Goal: Task Accomplishment & Management: Use online tool/utility

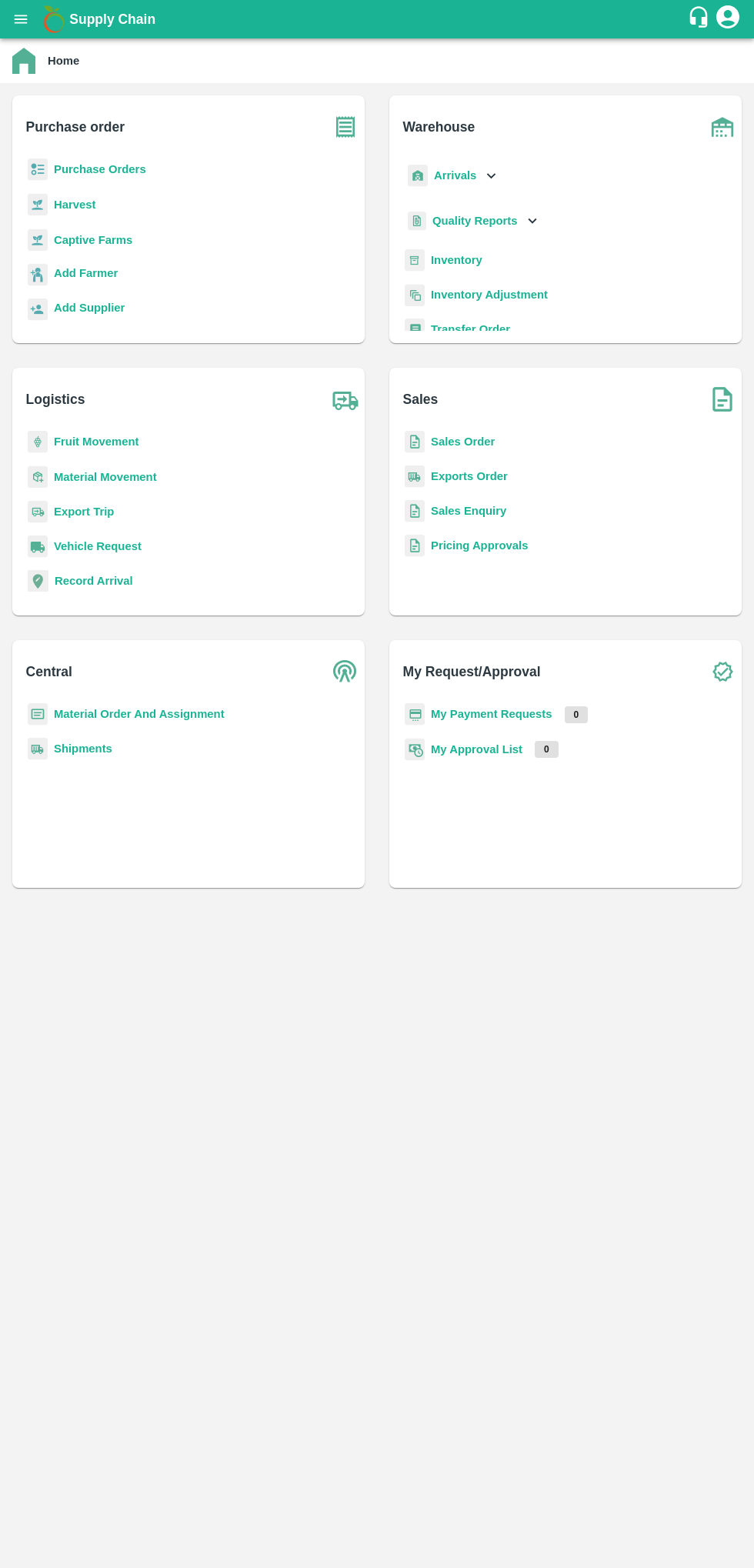
click at [70, 19] on b "Supply Chain" at bounding box center [112, 19] width 86 height 16
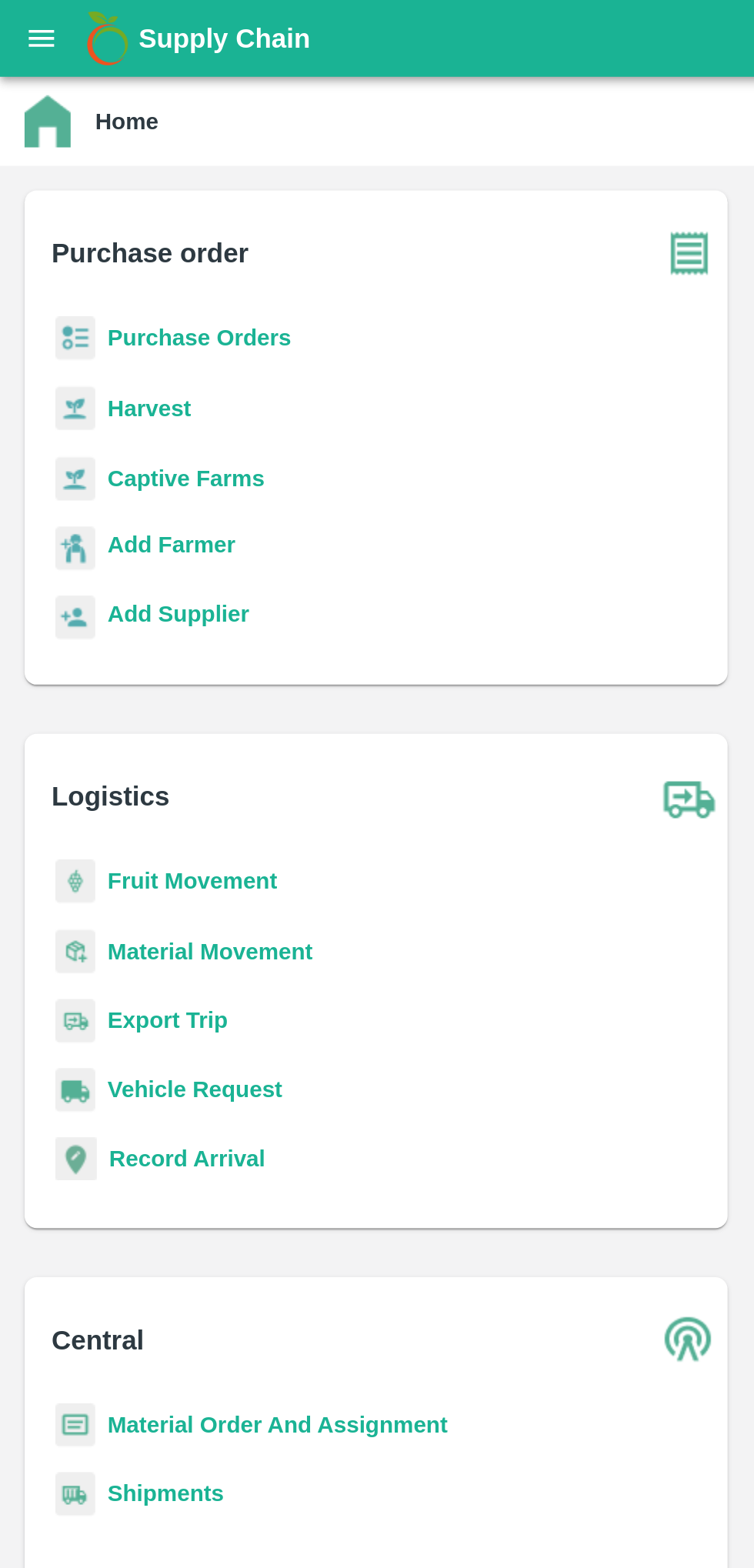
click at [29, 19] on icon "open drawer" at bounding box center [20, 18] width 17 height 17
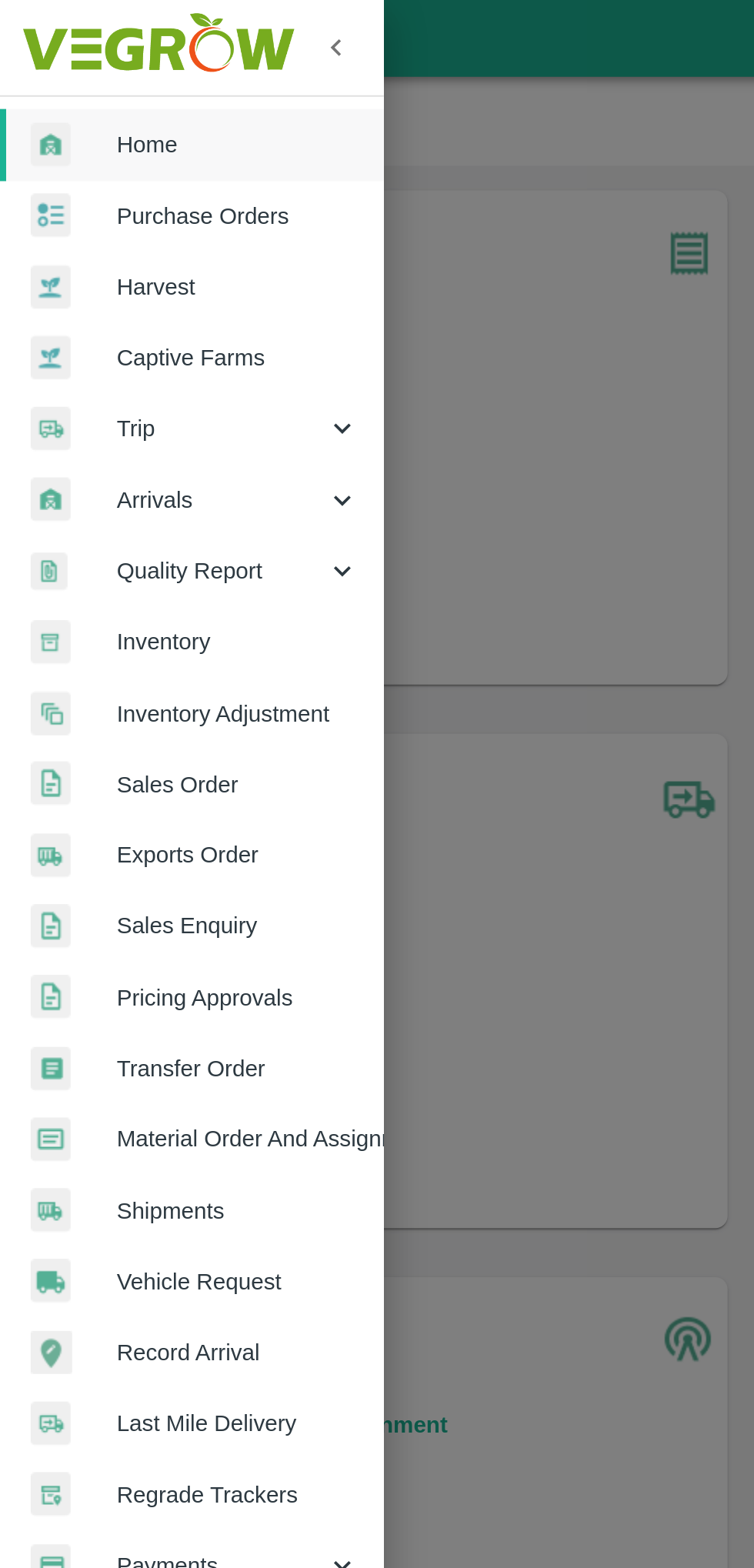
click at [71, 248] on span "Arrivals" at bounding box center [110, 250] width 104 height 17
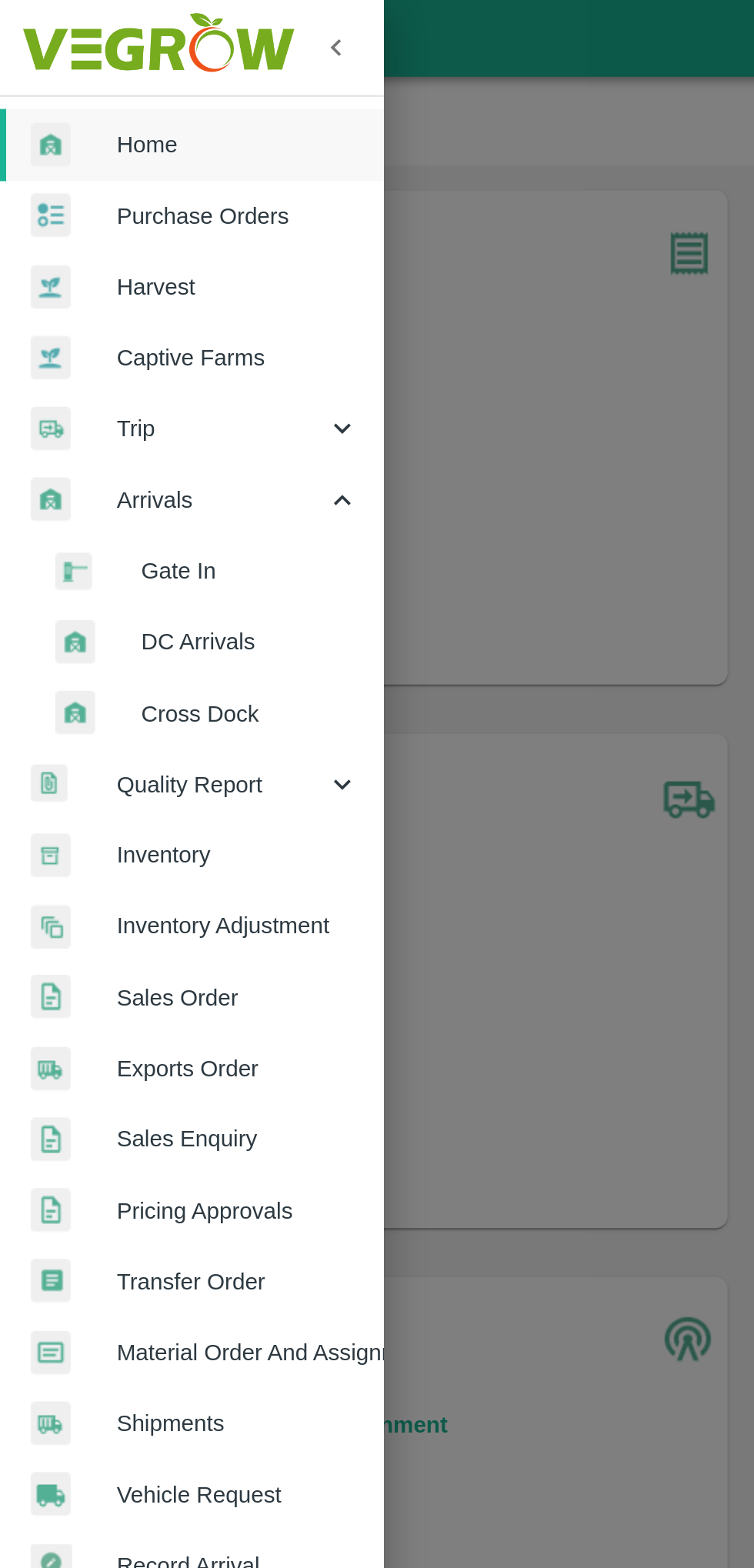
click at [86, 315] on span "DC Arrivals" at bounding box center [125, 321] width 109 height 17
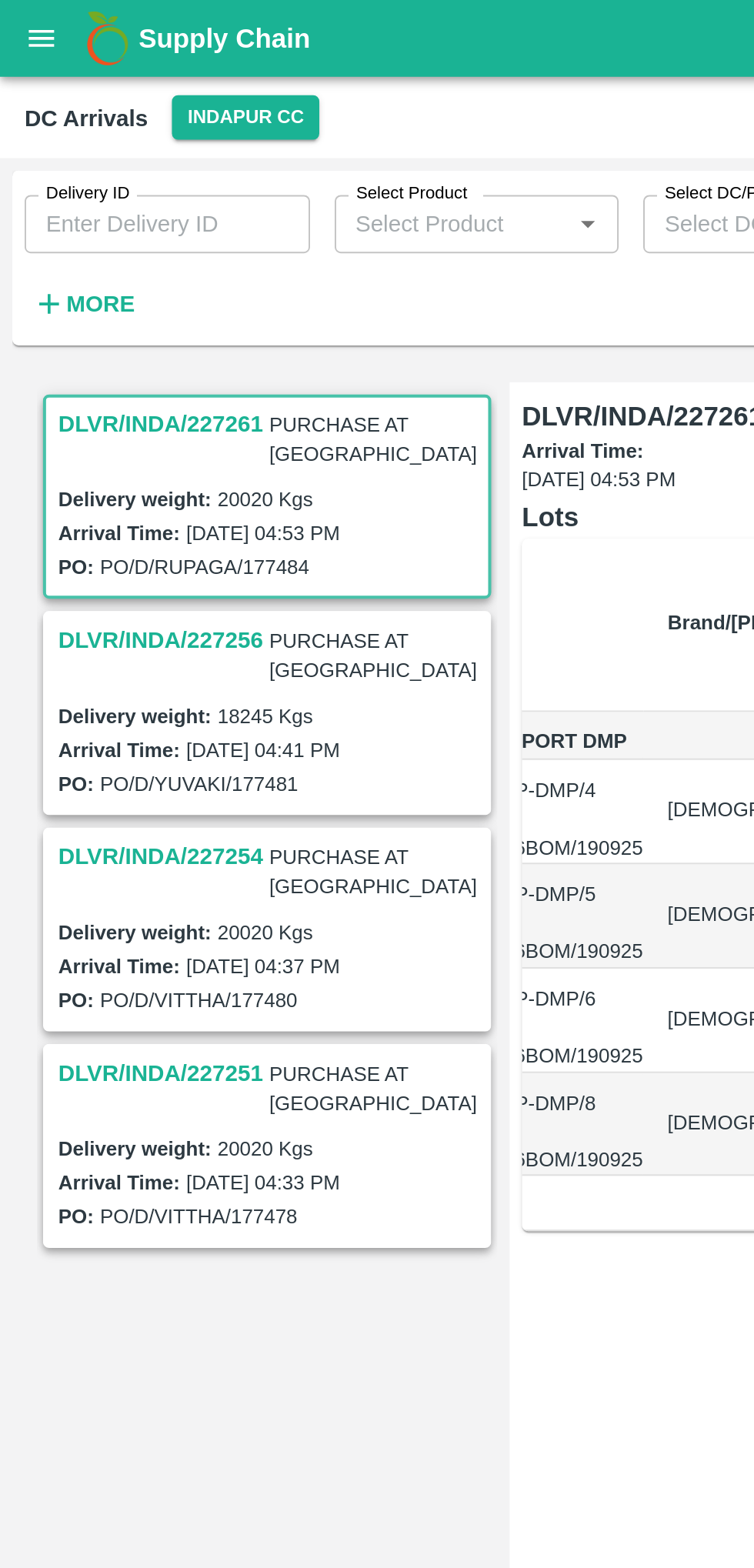
scroll to position [0, 94]
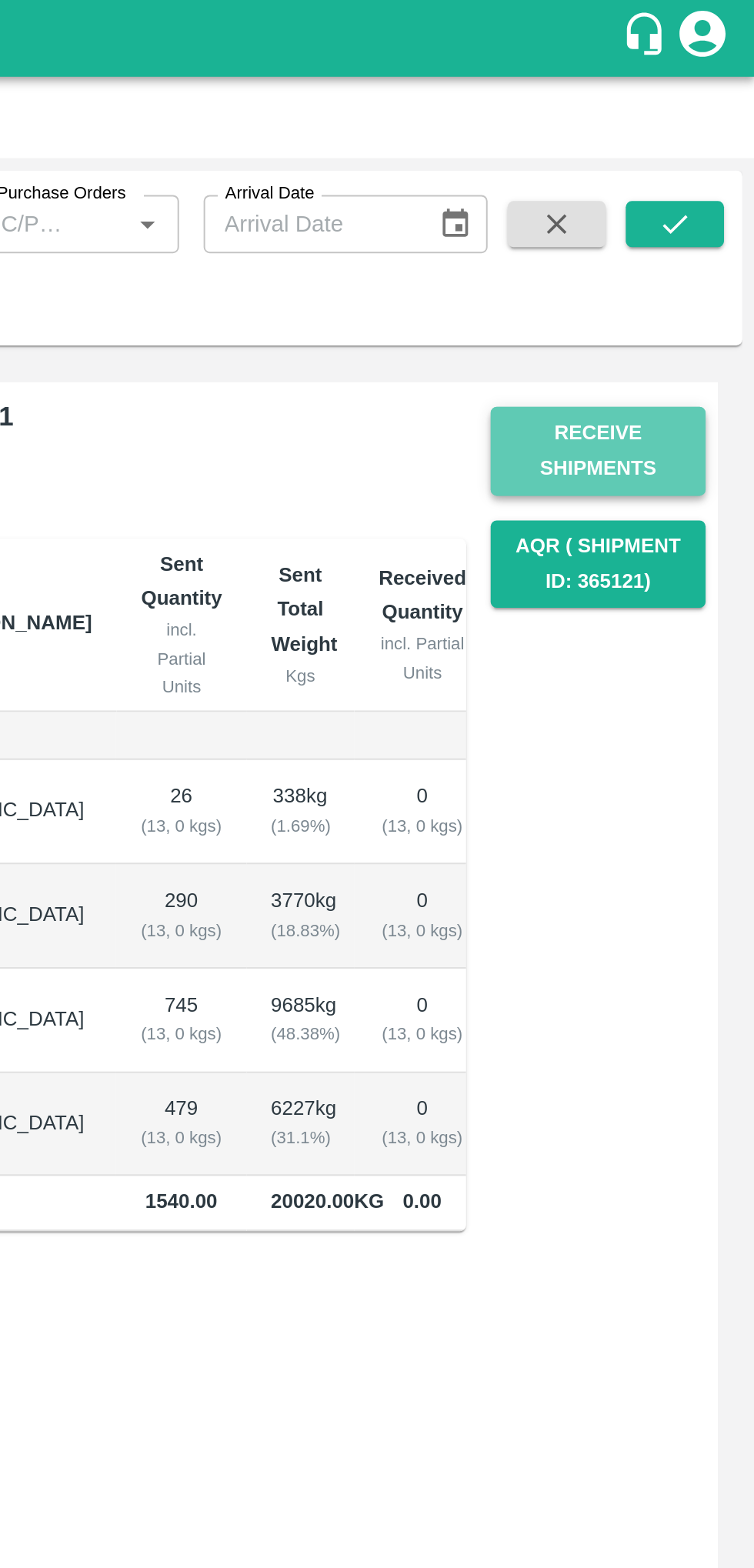
click at [690, 228] on button "Receive Shipments" at bounding box center [676, 226] width 108 height 44
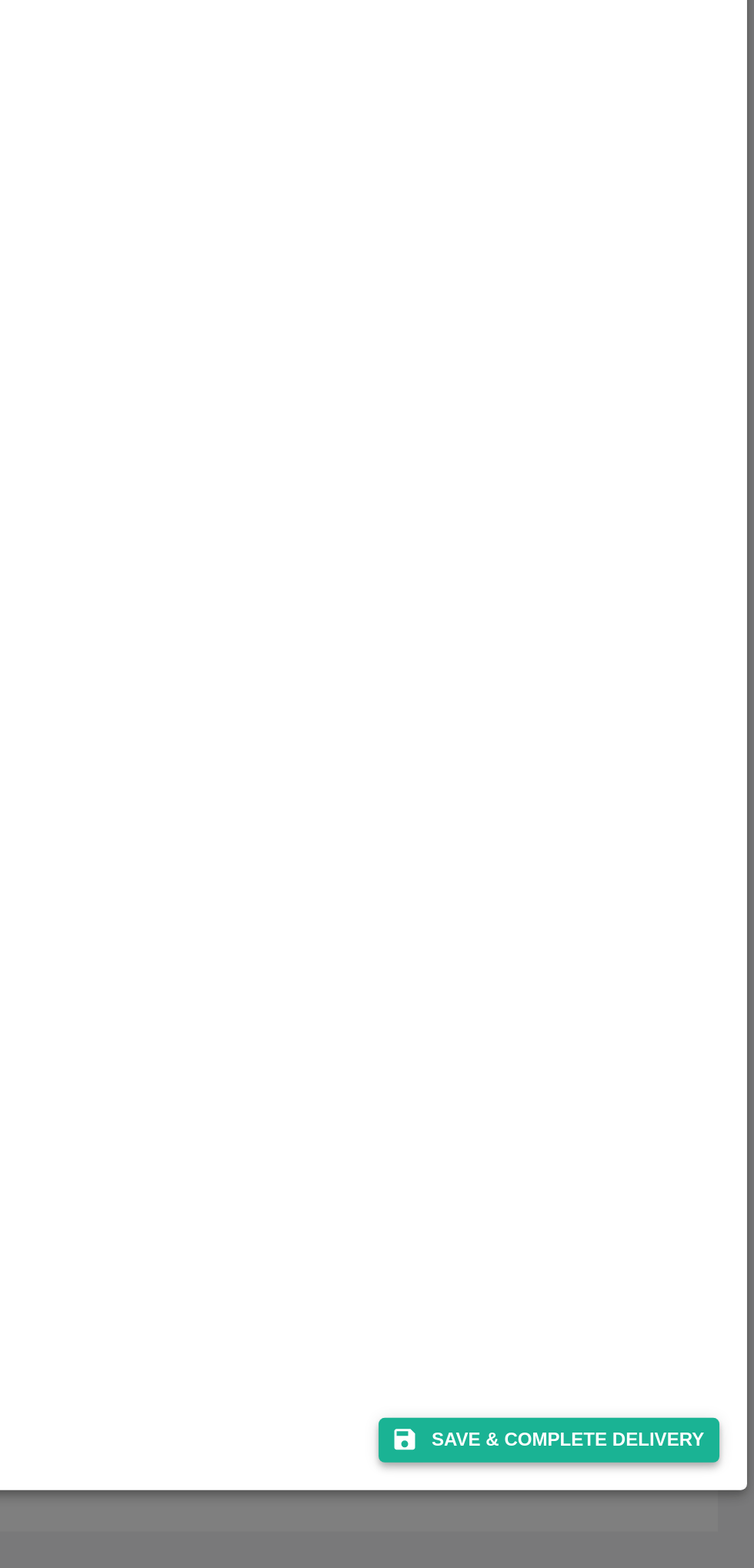
click at [671, 1502] on button "Save & Complete Delivery" at bounding box center [651, 1504] width 171 height 23
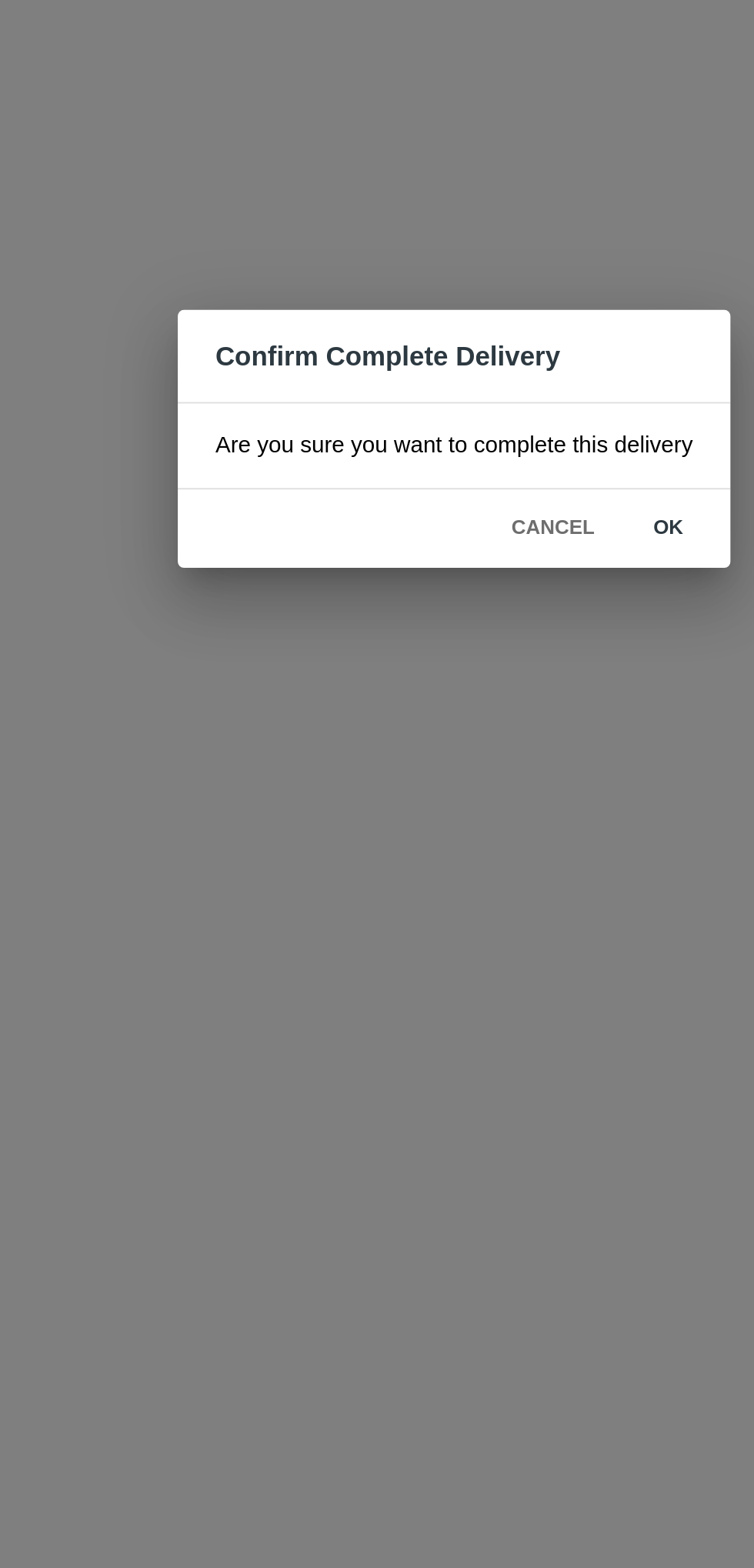
click at [483, 823] on button "ok" at bounding box center [485, 829] width 50 height 27
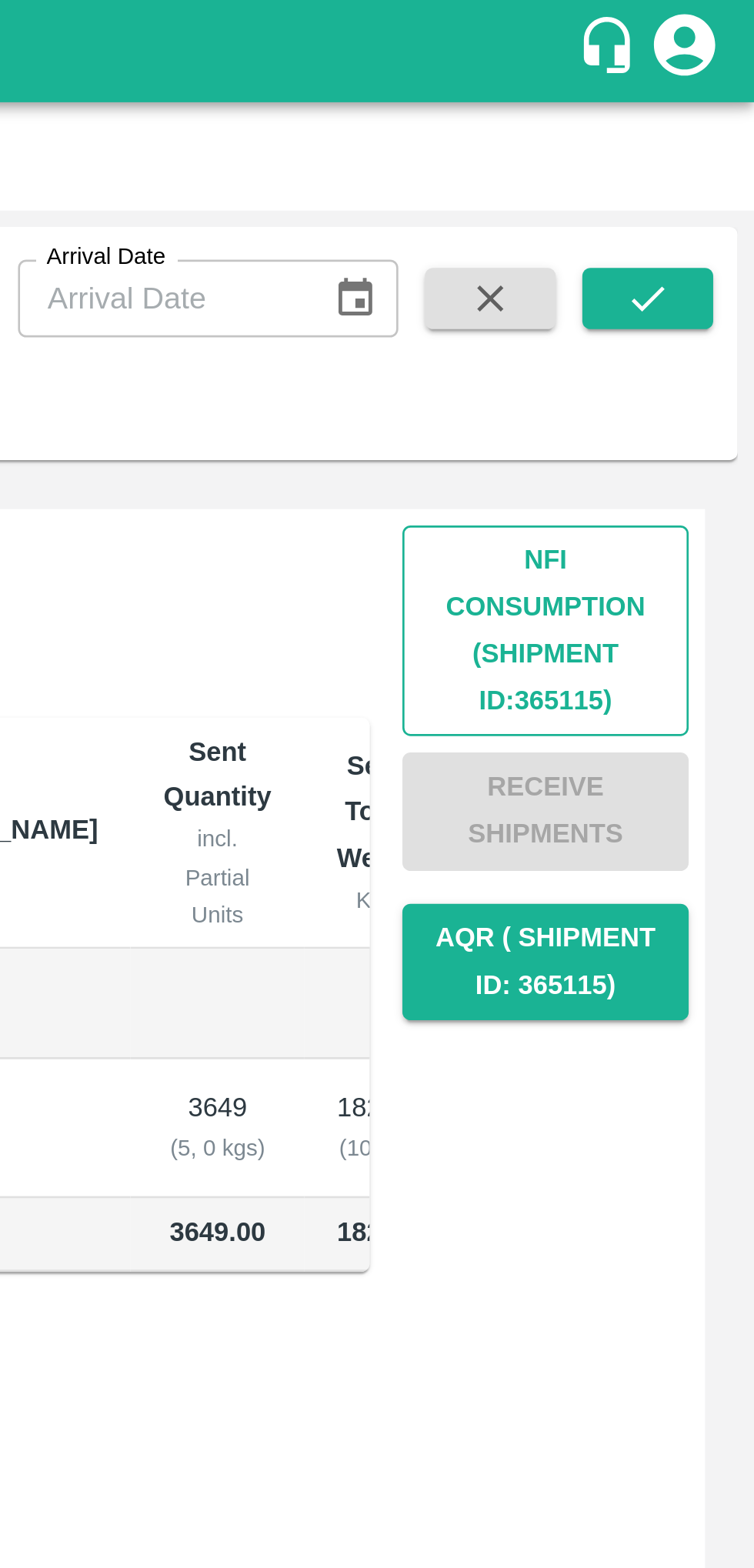
click at [669, 244] on button "Nfi Consumption (SHIPMENT ID: 365115 )" at bounding box center [676, 237] width 108 height 79
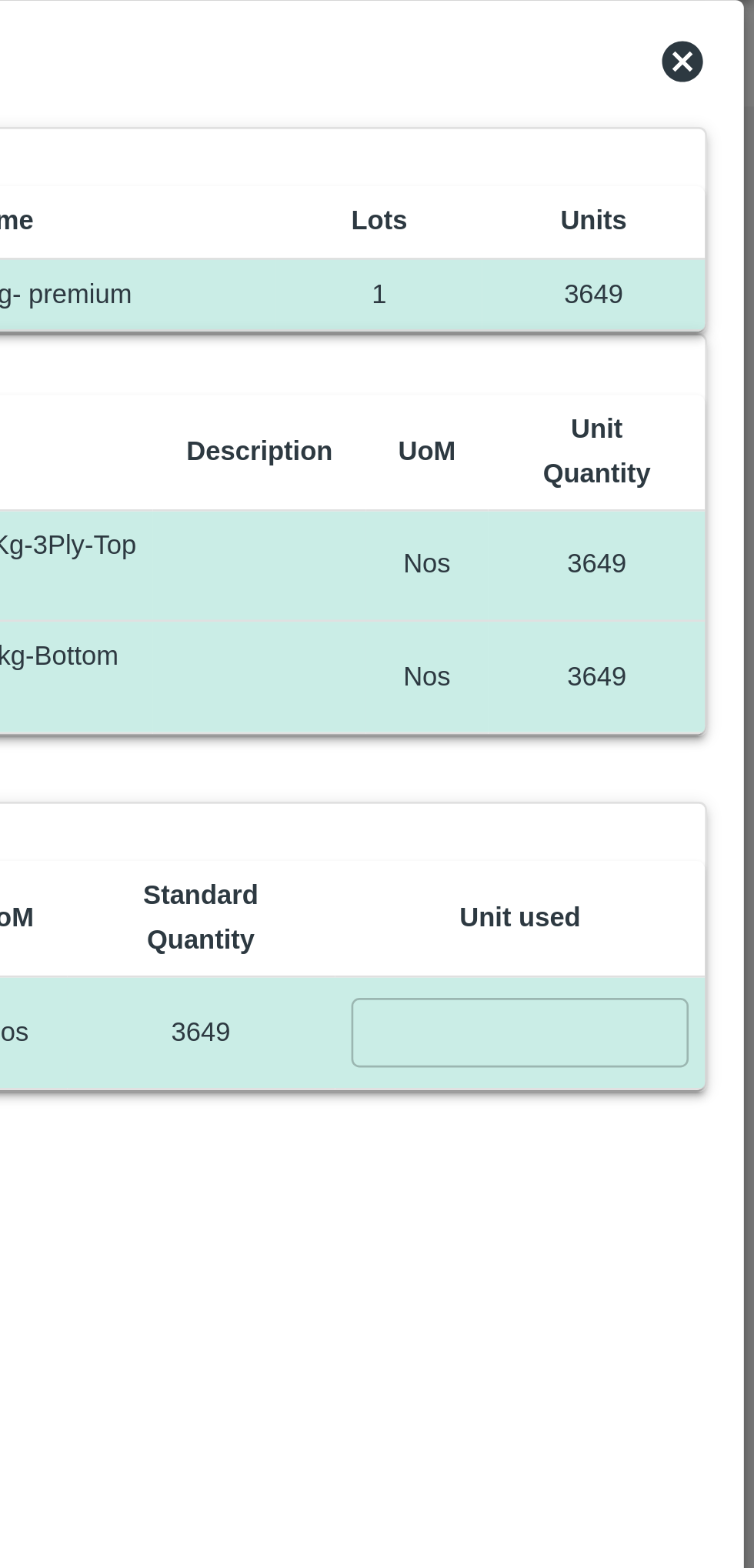
click at [661, 425] on input "number" at bounding box center [665, 427] width 127 height 25
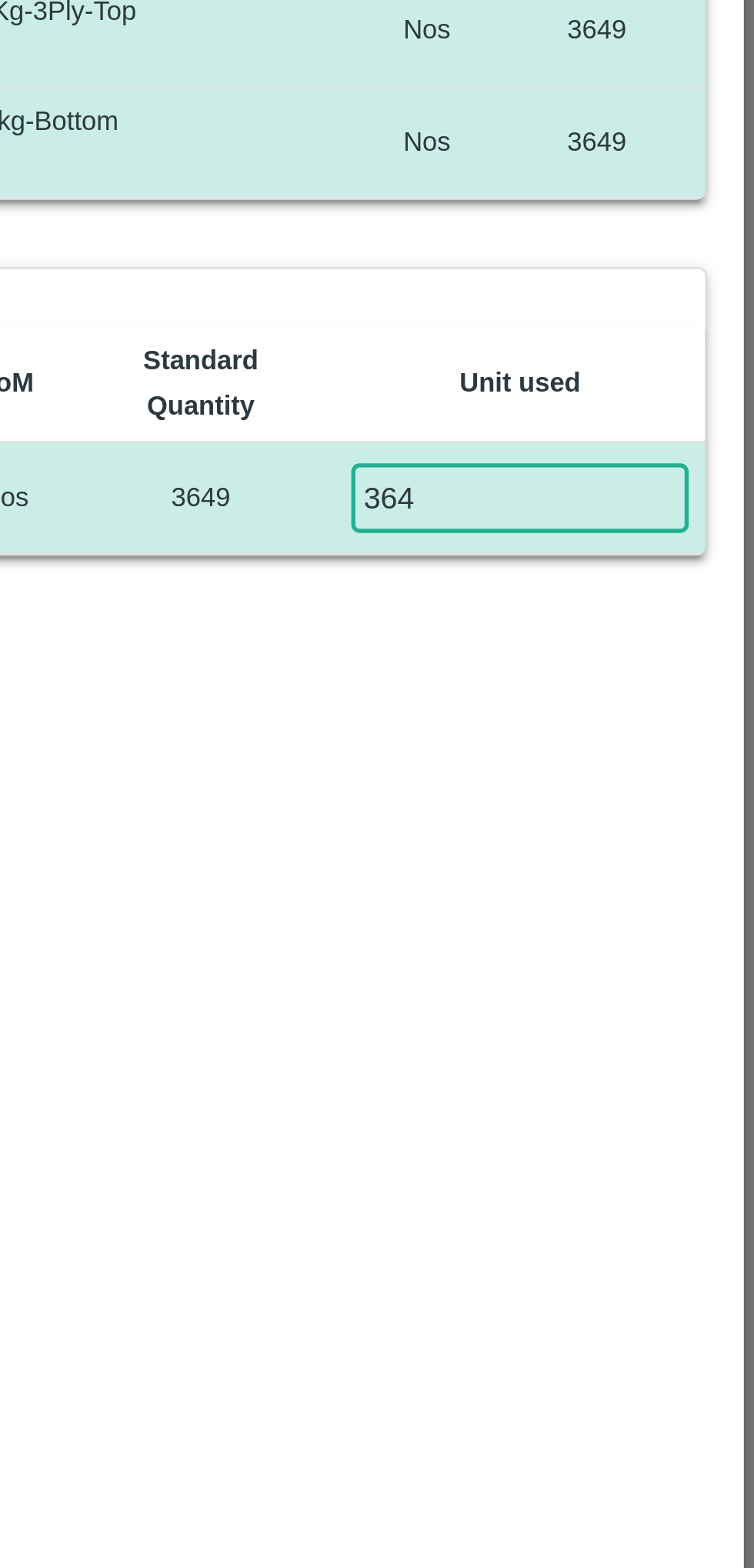
type input "3649"
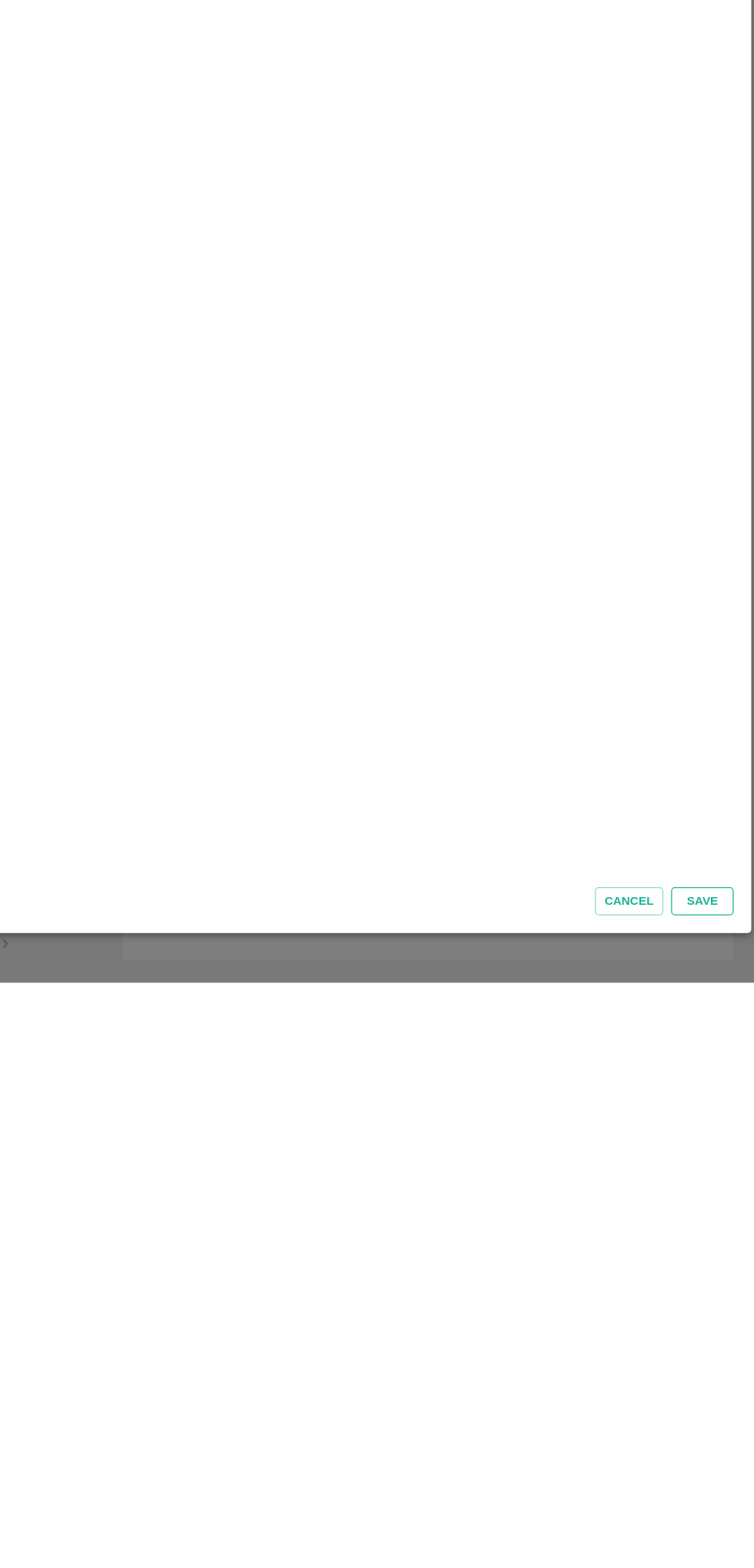
click at [716, 1509] on button "Save" at bounding box center [711, 1504] width 50 height 23
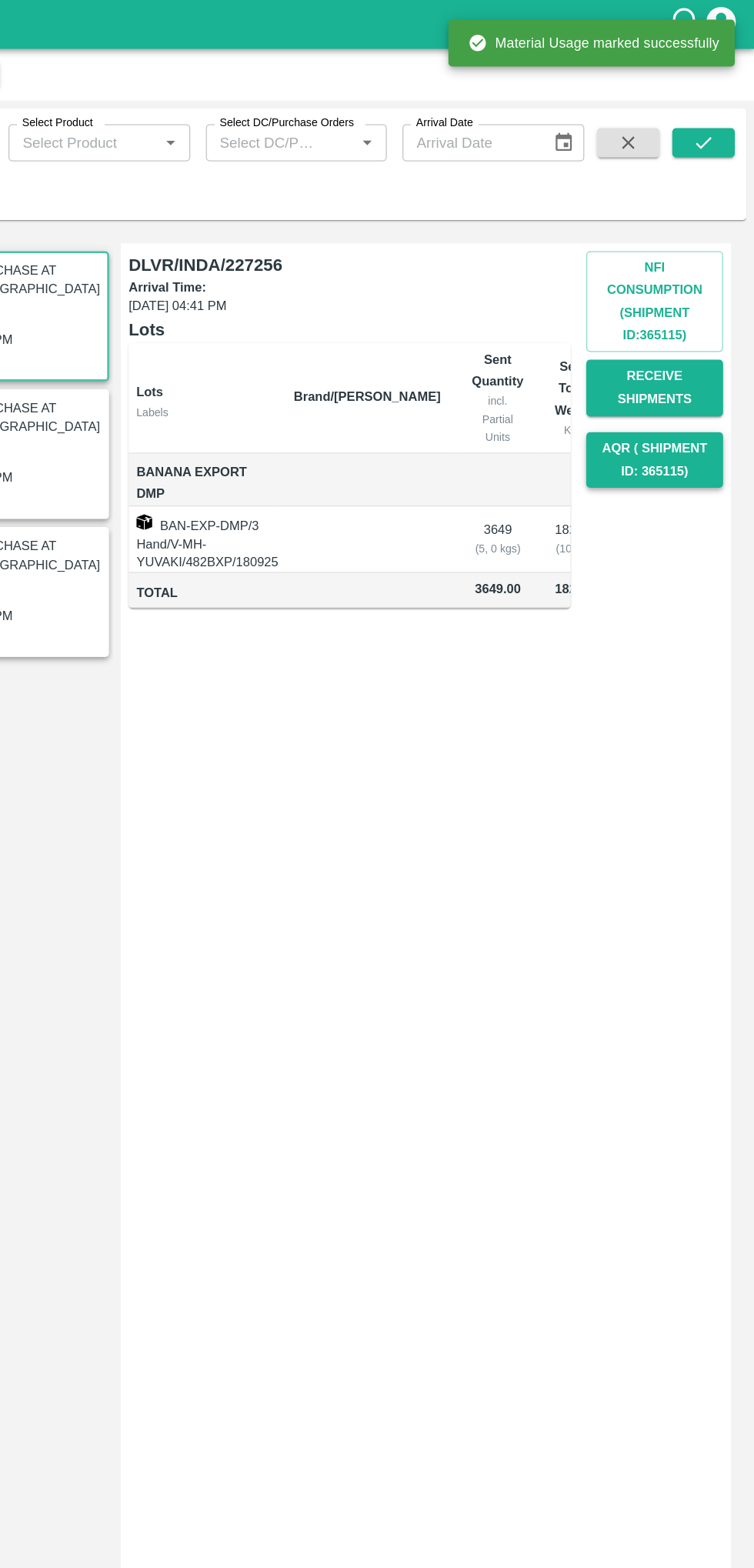
click at [677, 345] on button "AQR ( Shipment Id: 365115)" at bounding box center [676, 361] width 108 height 44
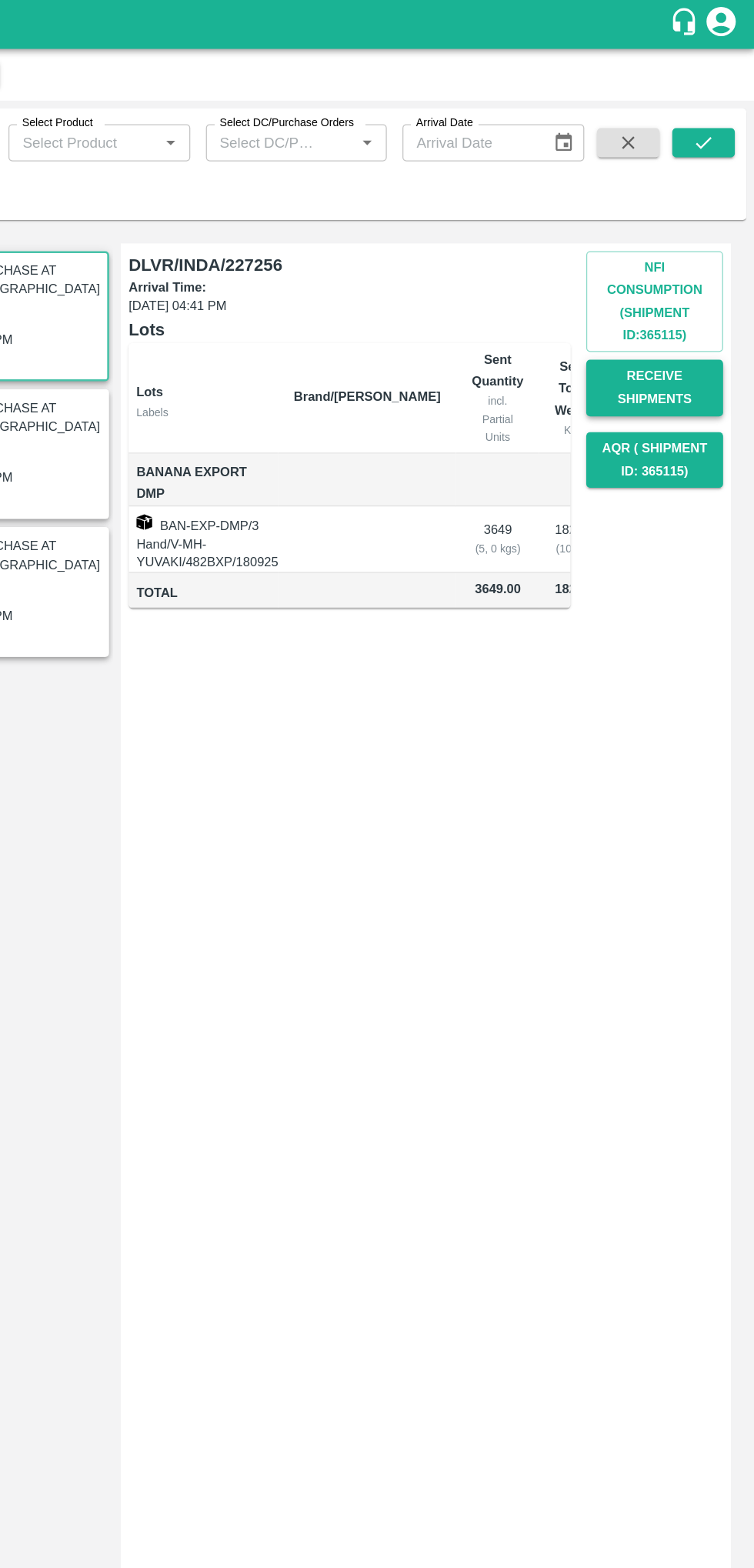
click at [661, 314] on button "Receive Shipments" at bounding box center [676, 305] width 108 height 44
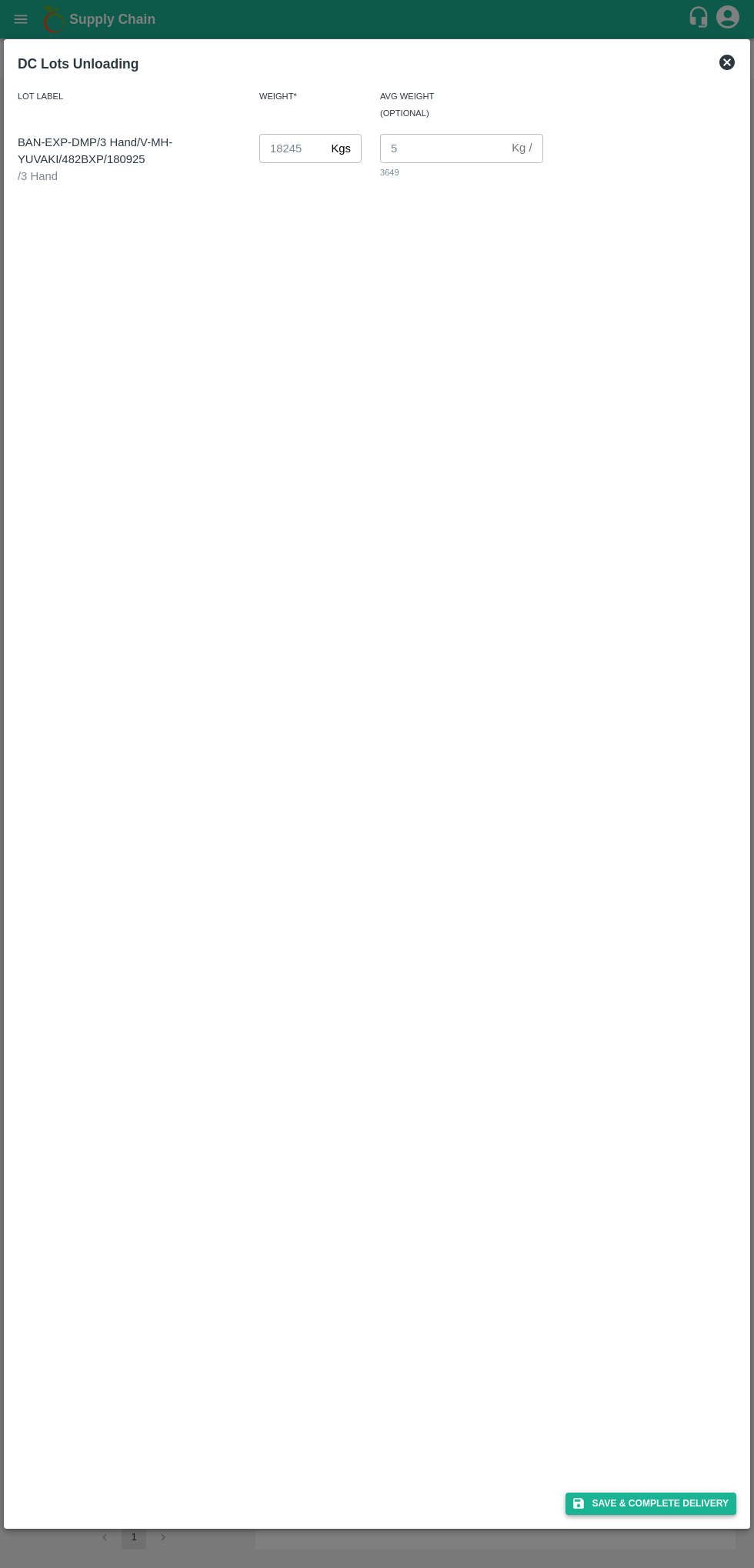
click at [667, 1503] on button "Save & Complete Delivery" at bounding box center [651, 1504] width 171 height 23
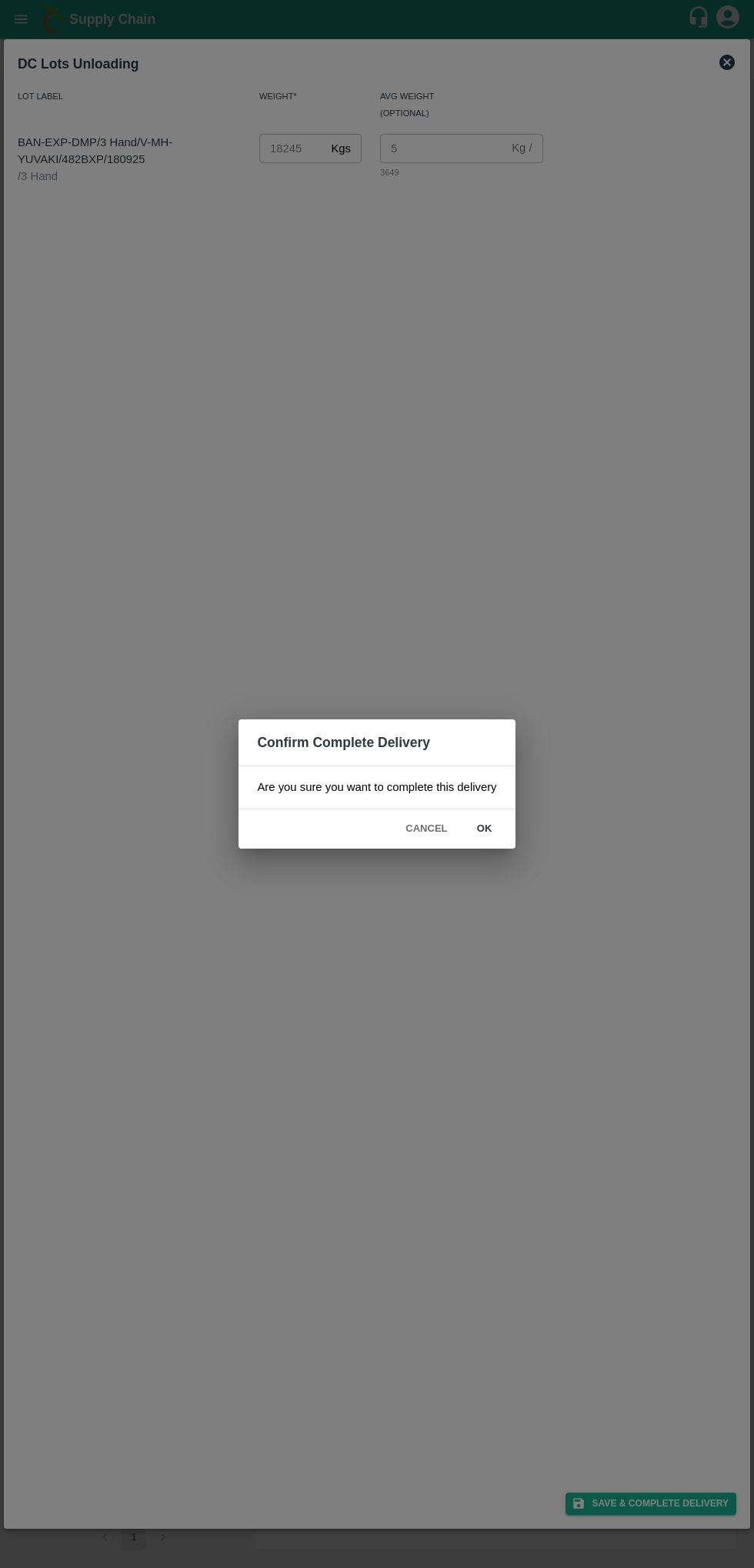
click at [498, 820] on button "ok" at bounding box center [485, 829] width 50 height 27
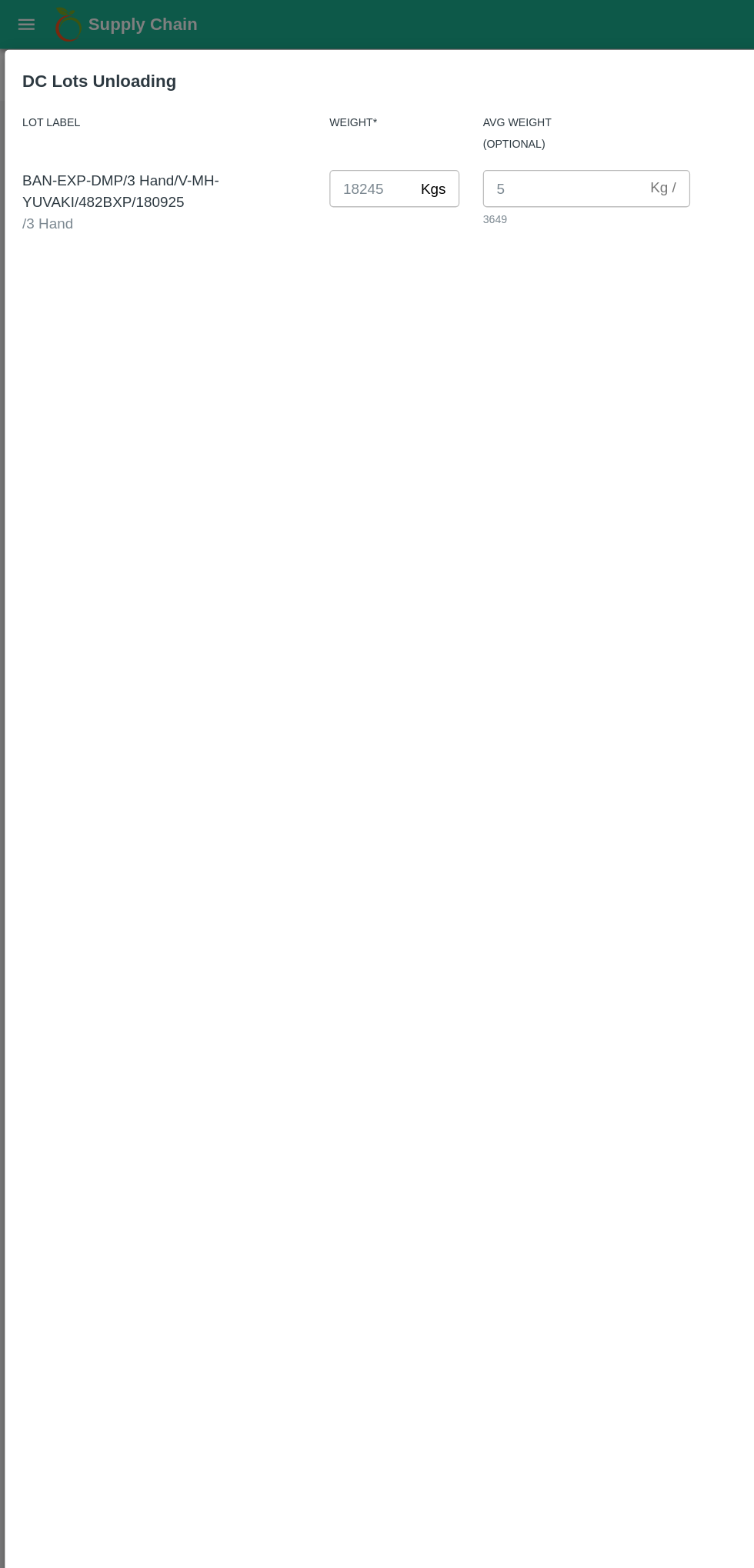
click at [41, 17] on div at bounding box center [377, 784] width 754 height 1568
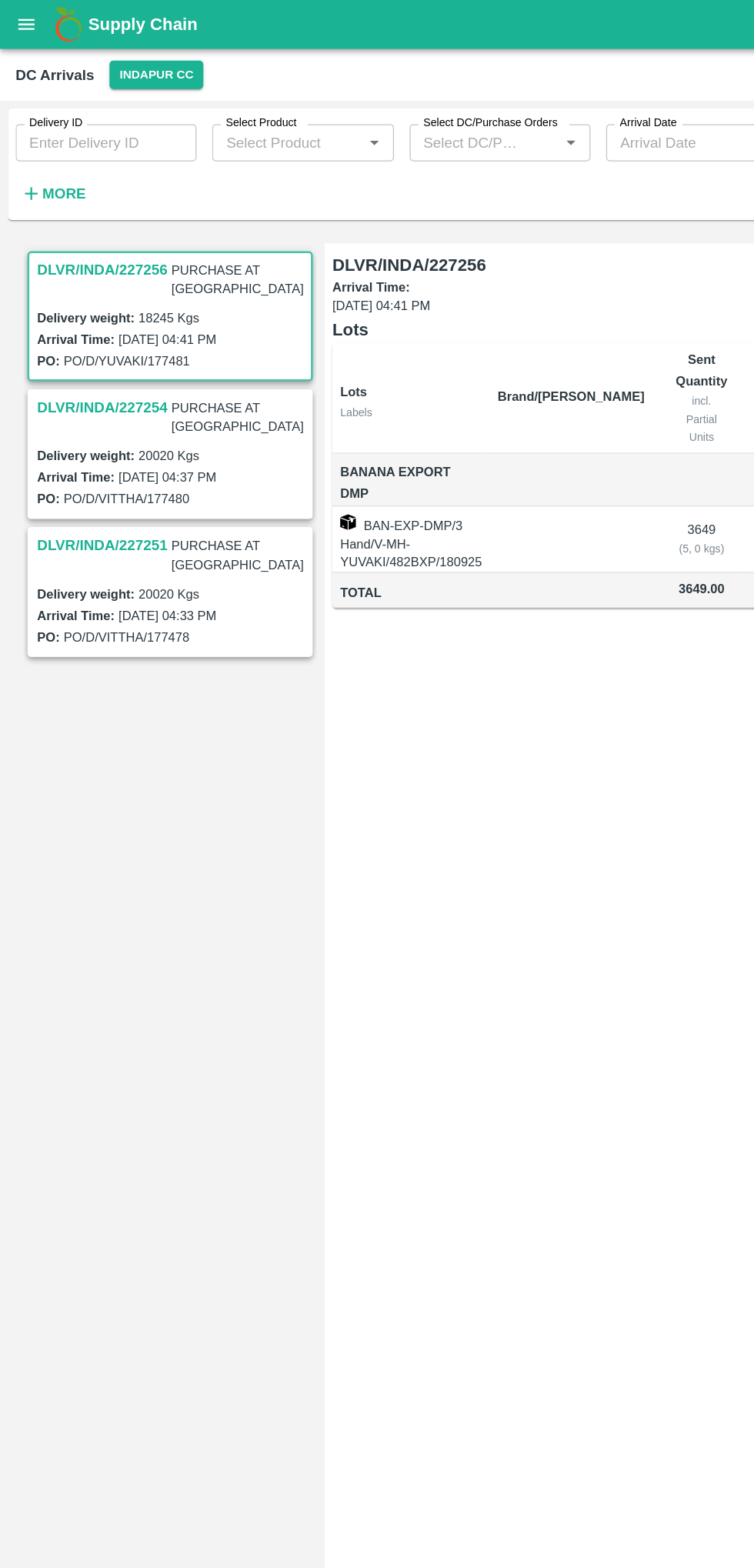
click at [96, 370] on label "19 Sep 2025, 04:37 PM" at bounding box center [131, 375] width 77 height 11
click at [109, 353] on label "20020 Kgs" at bounding box center [133, 358] width 48 height 11
click at [199, 817] on div "DLVR/INDA/227256 PURCHASE AT DC Delivery weight: 18245 Kgs Arrival Time: 19 Sep…" at bounding box center [134, 858] width 231 height 1333
click at [62, 311] on h3 "DLVR/INDA/227254" at bounding box center [81, 321] width 103 height 20
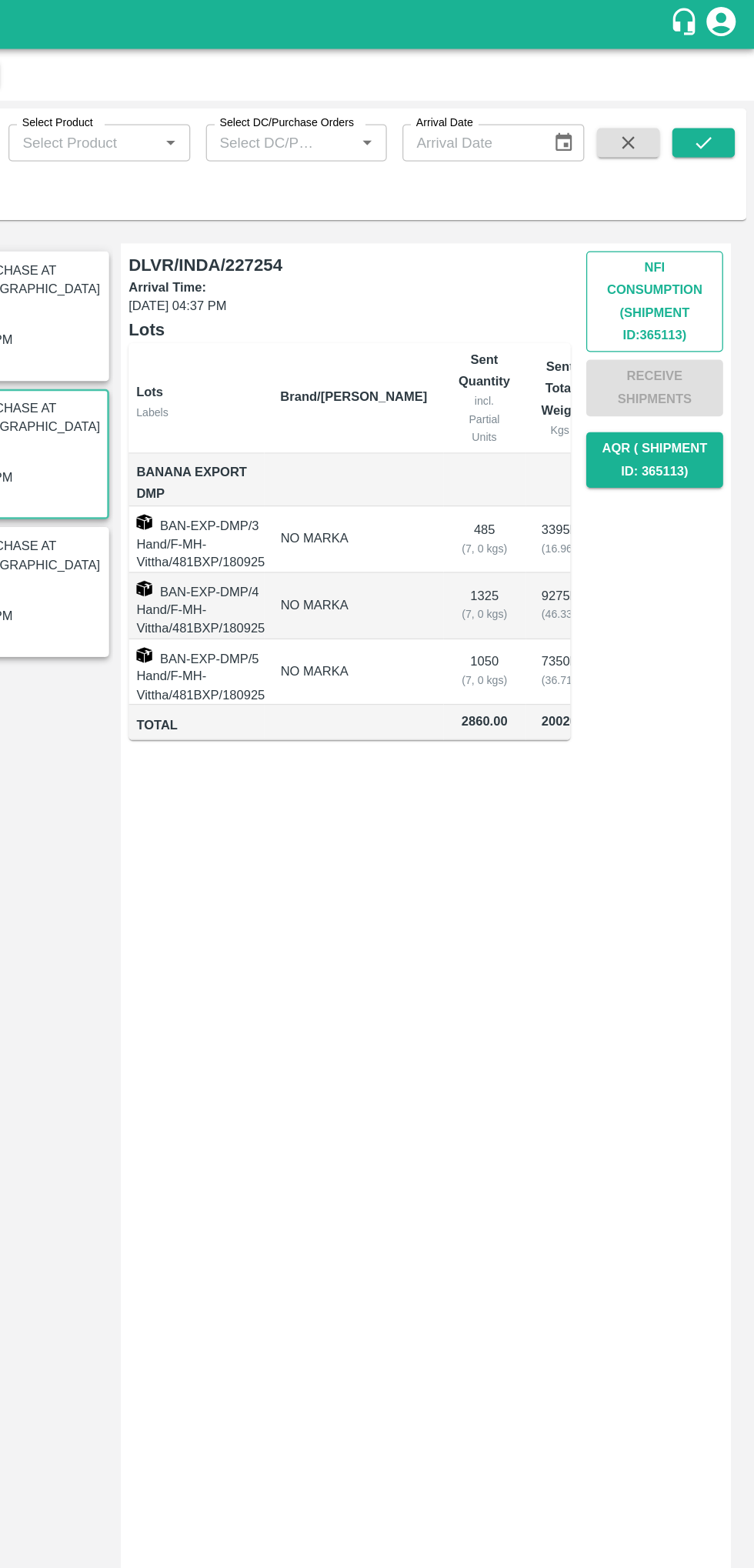
click at [662, 239] on button "Nfi Consumption (SHIPMENT ID: 365113 )" at bounding box center [676, 237] width 108 height 79
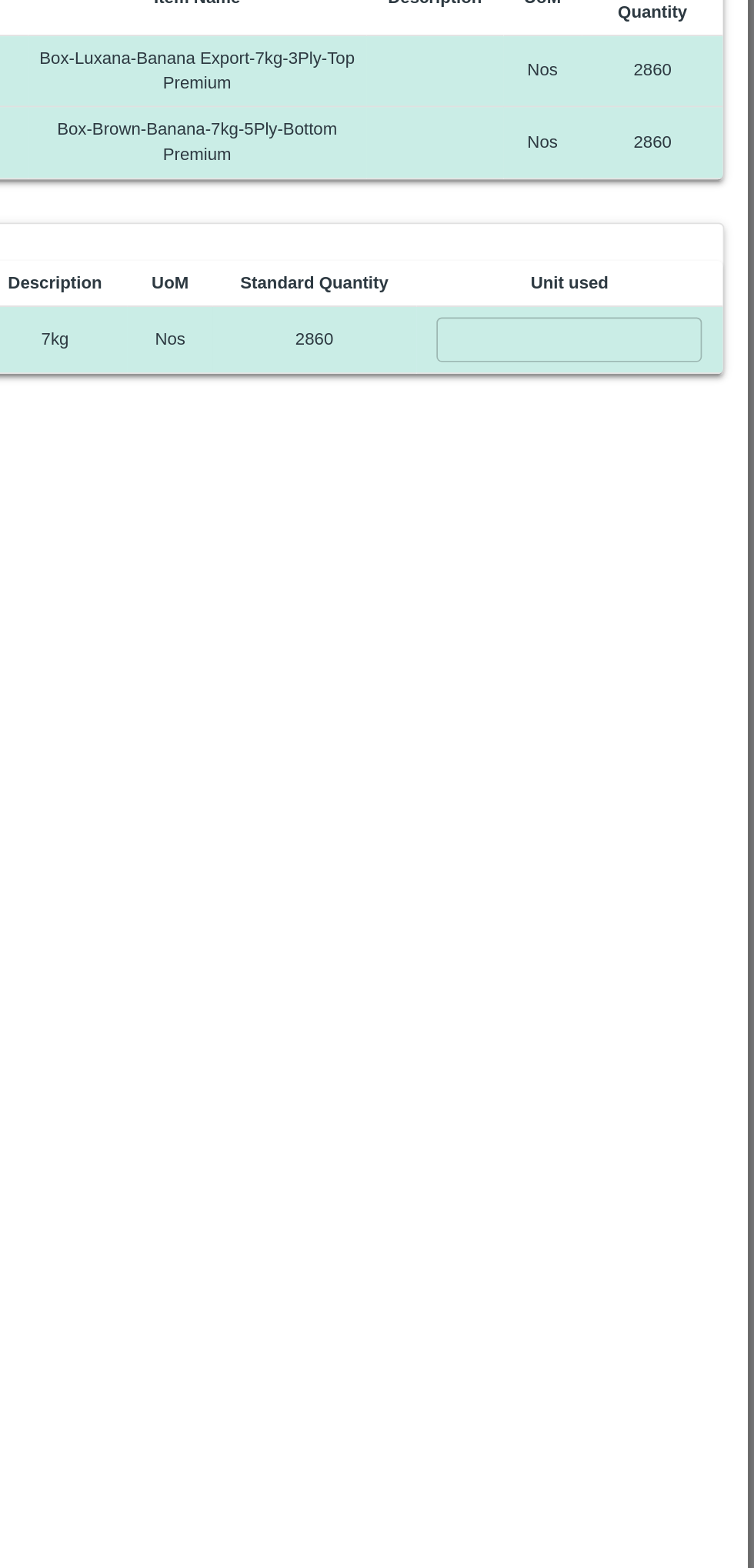
click at [672, 402] on input "number" at bounding box center [645, 408] width 155 height 25
type input "2860"
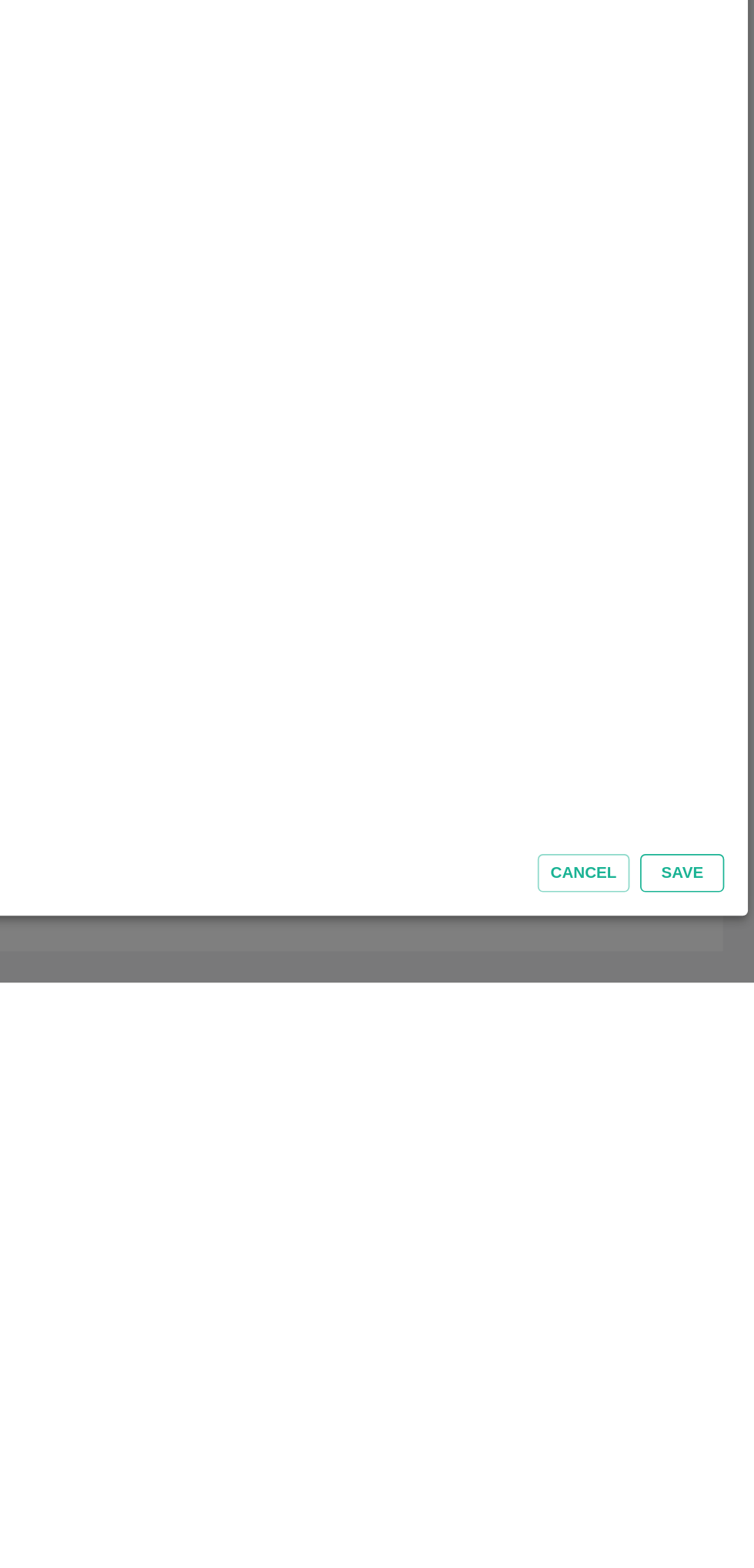
click at [716, 1509] on button "Save" at bounding box center [711, 1504] width 50 height 23
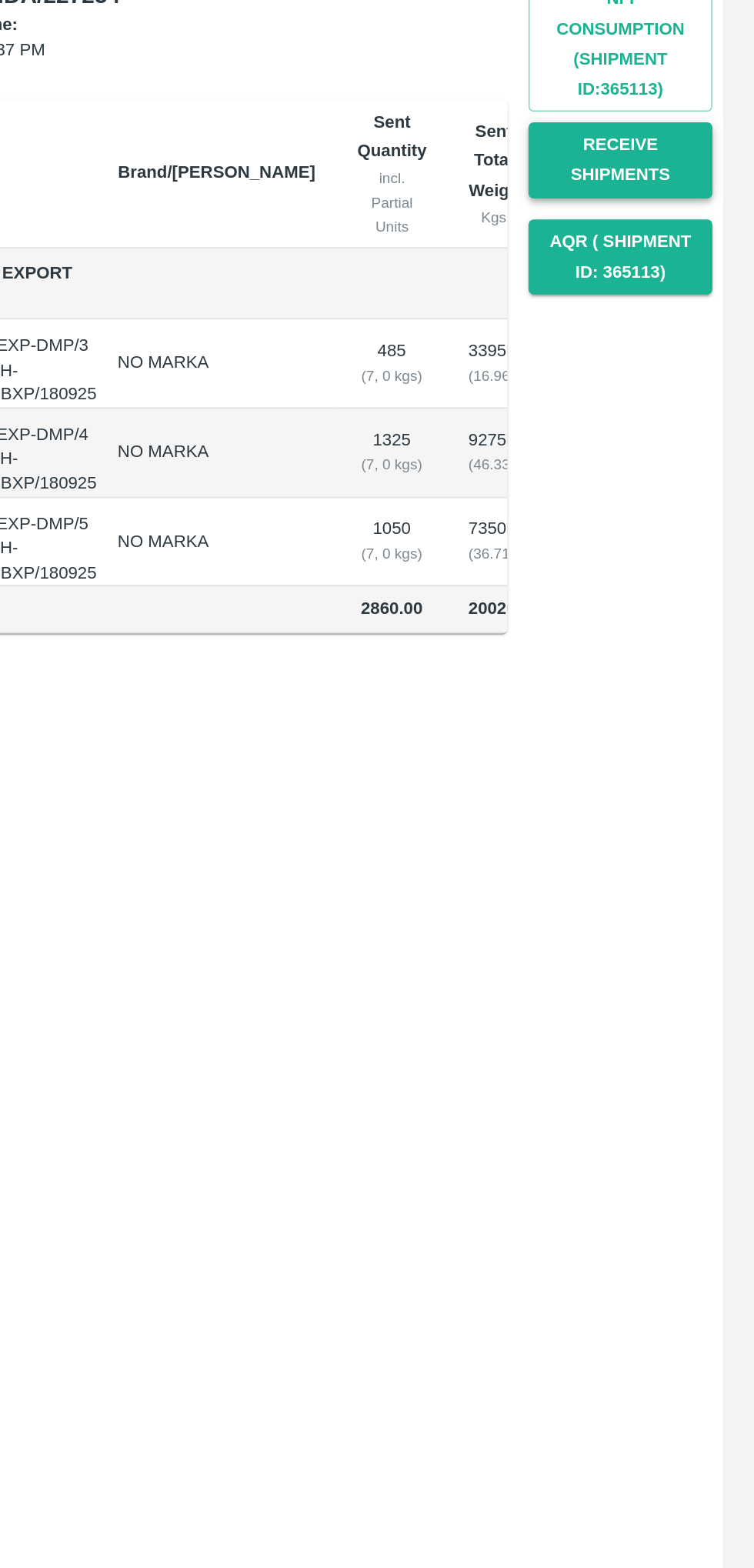
click at [685, 301] on button "Receive Shipments" at bounding box center [676, 305] width 108 height 44
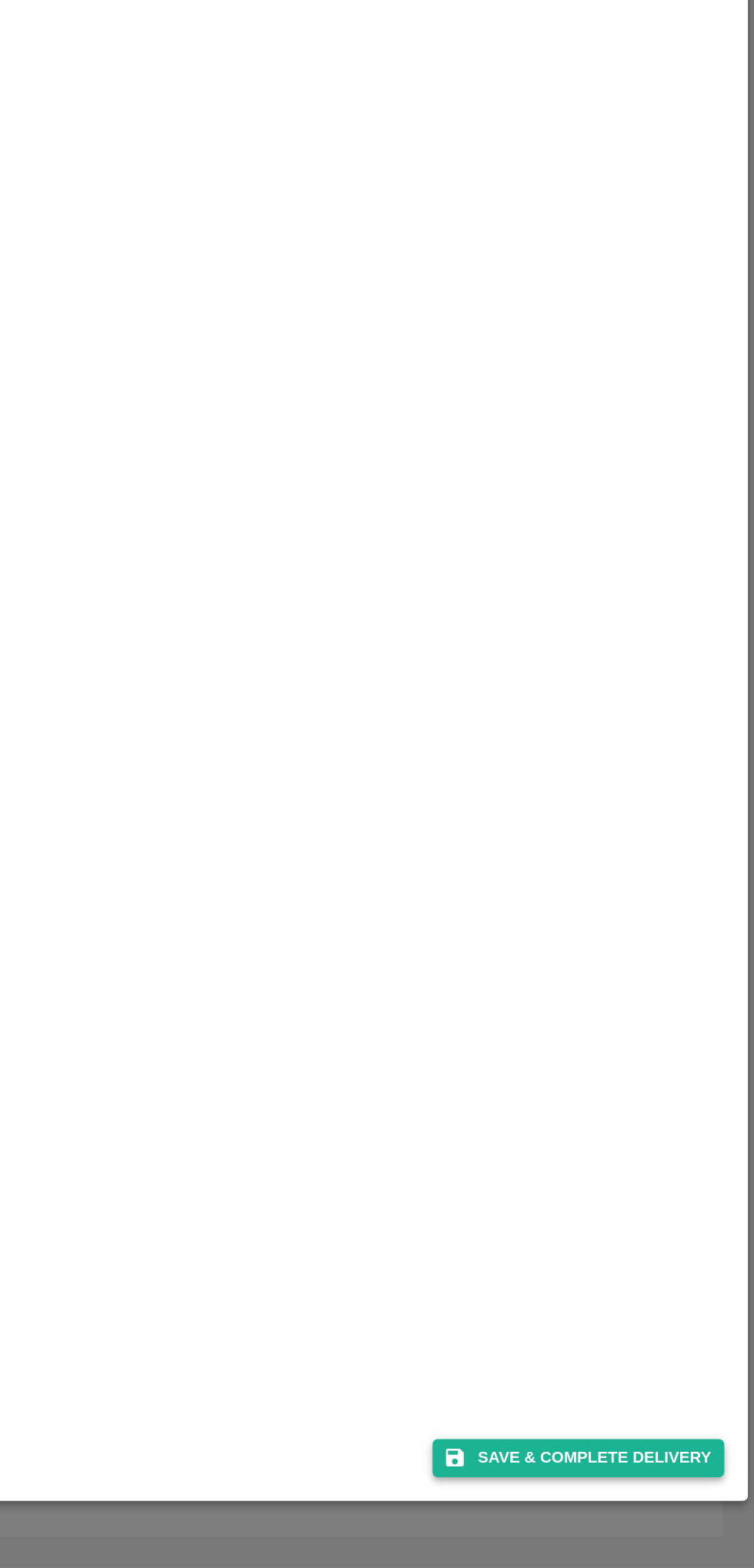
click at [659, 1503] on button "Save & Complete Delivery" at bounding box center [651, 1504] width 171 height 23
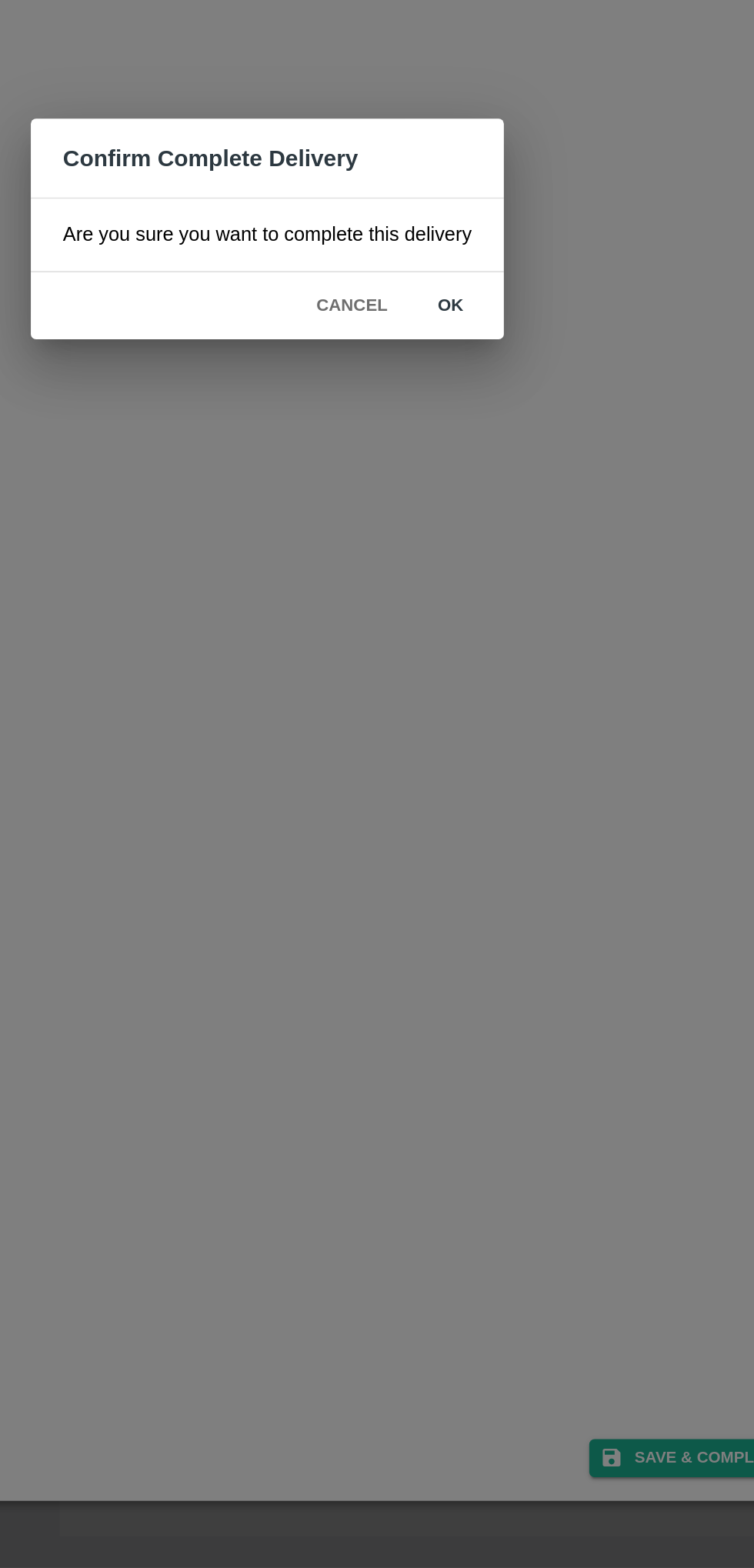
click at [479, 828] on button "ok" at bounding box center [485, 829] width 50 height 27
